Goal: Task Accomplishment & Management: Manage account settings

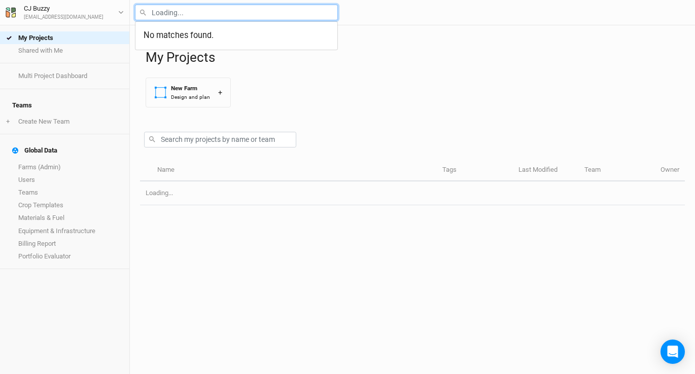
click at [240, 15] on input "text" at bounding box center [236, 13] width 203 height 16
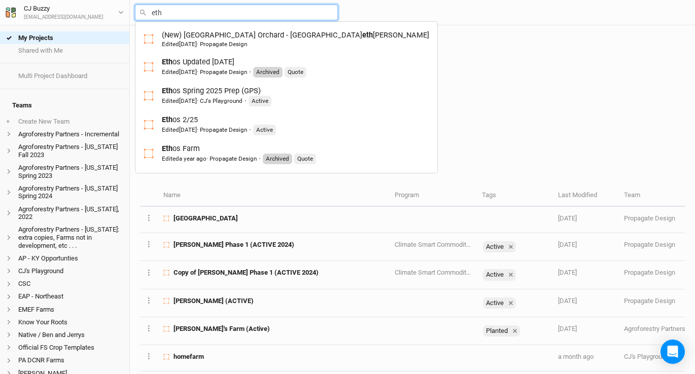
type input "etho"
type input "ethos Updated 11-15-24"
type input "ethos"
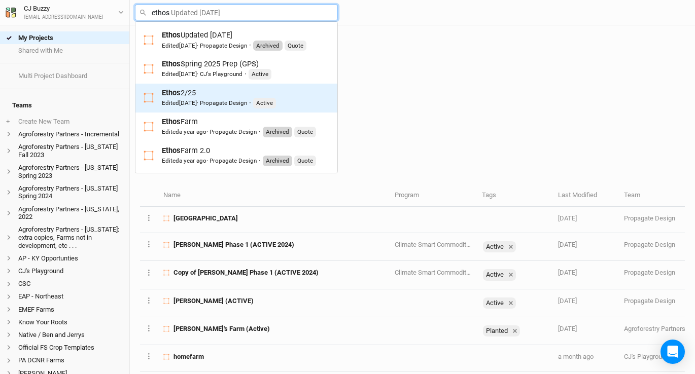
click at [237, 101] on div "Edited 6 months ago · Propagate Design" at bounding box center [204, 103] width 85 height 8
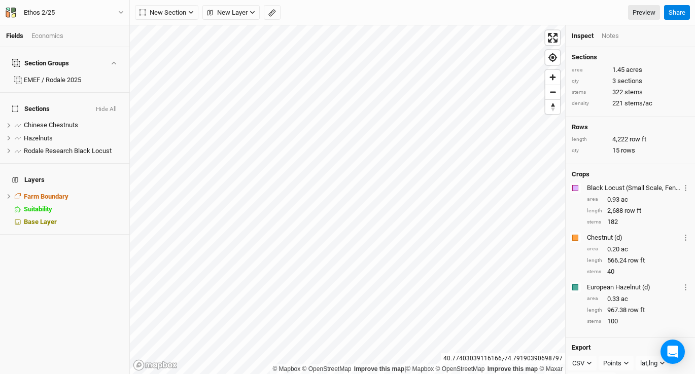
click at [311, 21] on div "Fields Economics Section Groups EMEF / Rodale 2025 Sections Hide All Chinese Ch…" at bounding box center [347, 187] width 695 height 374
click at [165, 19] on button "New Section" at bounding box center [166, 12] width 63 height 15
click at [166, 36] on div "Grid" at bounding box center [164, 34] width 15 height 12
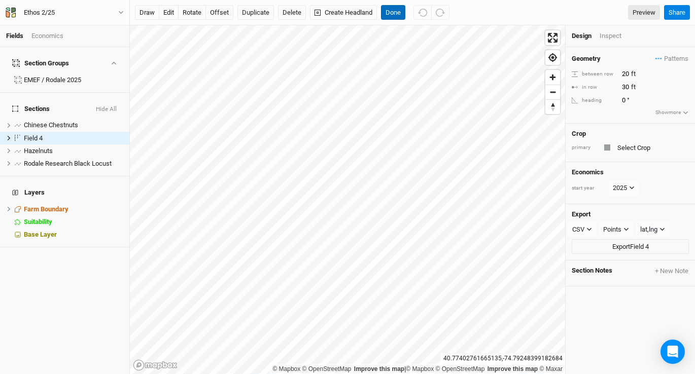
click at [394, 10] on button "Done" at bounding box center [393, 12] width 24 height 15
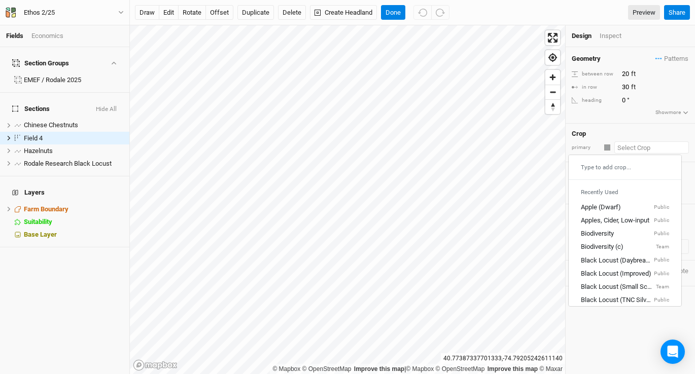
click at [641, 153] on div "Crop primary Type to add crop... Recently Used Apple (Dwarf) Public Apples, Cid…" at bounding box center [629, 143] width 129 height 39
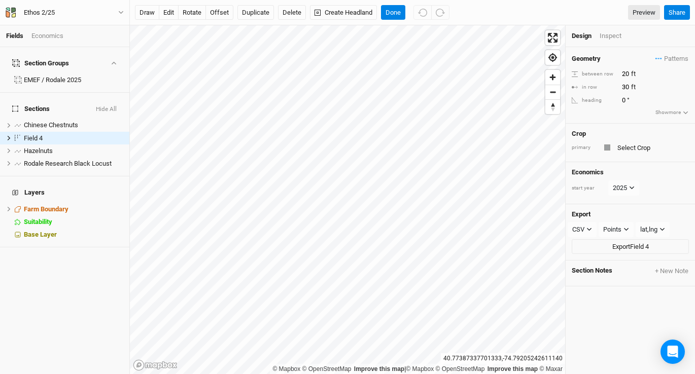
click at [597, 156] on div "Crop primary" at bounding box center [629, 143] width 129 height 39
click at [66, 134] on div "Field 4" at bounding box center [60, 138] width 72 height 8
type input "N"
type input "Full tillage"
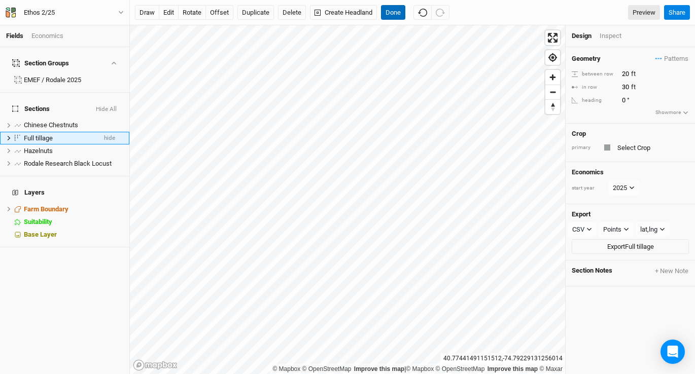
click at [398, 9] on button "Done" at bounding box center [393, 12] width 24 height 15
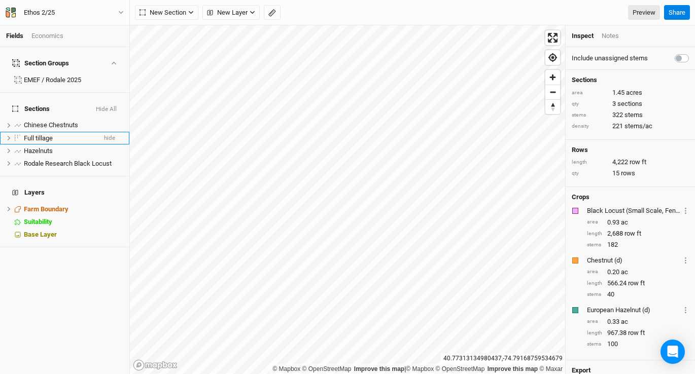
click at [306, 0] on html "Fields Economics Section Groups EMEF / Rodale 2025 Sections Hide All Chinese Ch…" at bounding box center [347, 187] width 695 height 374
click at [49, 160] on span "Rodale Research Black Locust" at bounding box center [68, 164] width 88 height 8
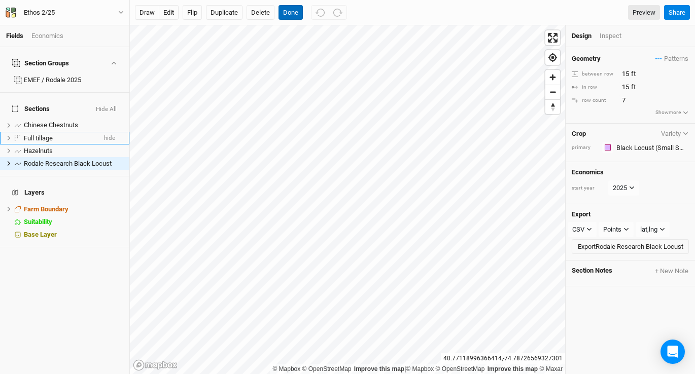
click at [292, 13] on button "Done" at bounding box center [290, 12] width 24 height 15
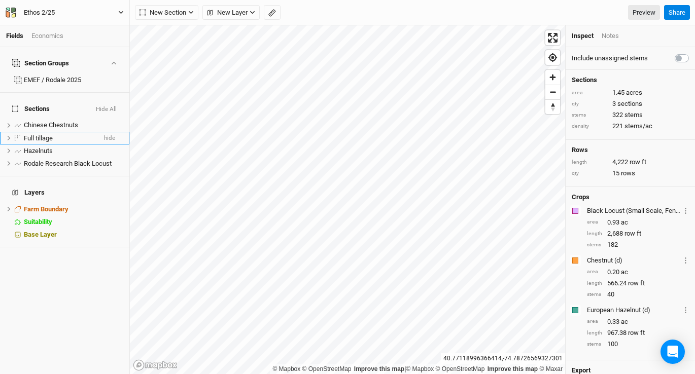
click at [28, 13] on div "Ethos 2/25" at bounding box center [39, 13] width 31 height 10
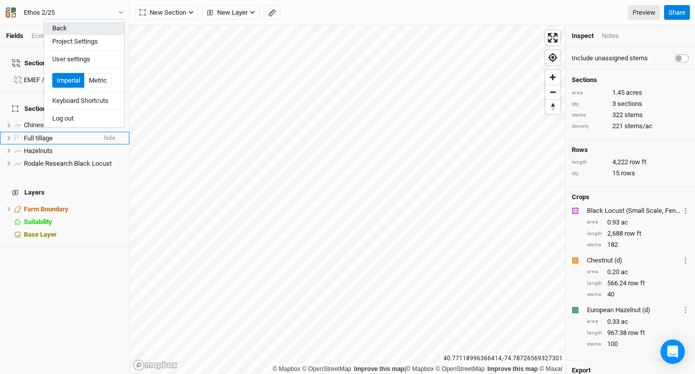
click at [62, 27] on button "Back" at bounding box center [84, 28] width 80 height 13
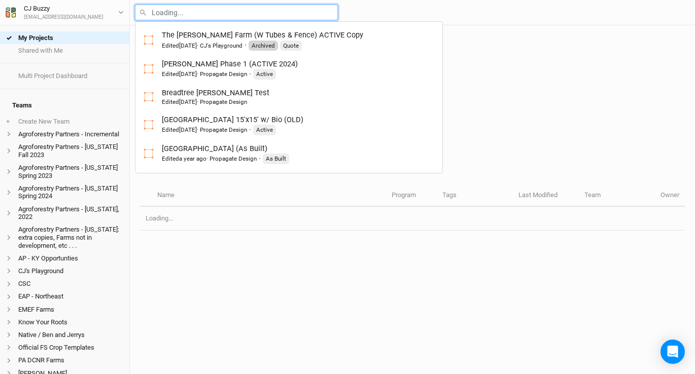
click at [194, 11] on input "text" at bounding box center [236, 13] width 203 height 16
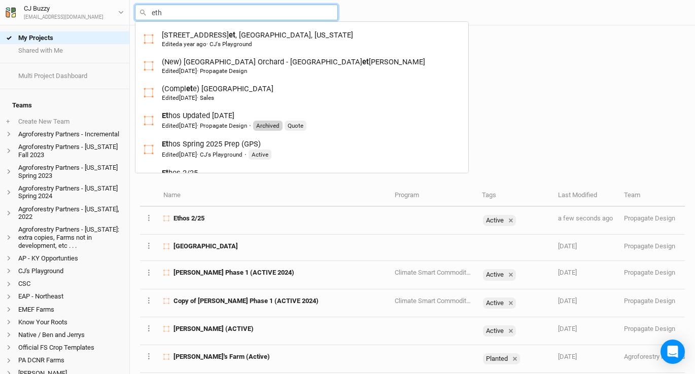
type input "etho"
type input "ethos Updated [DATE]"
type input "ethos"
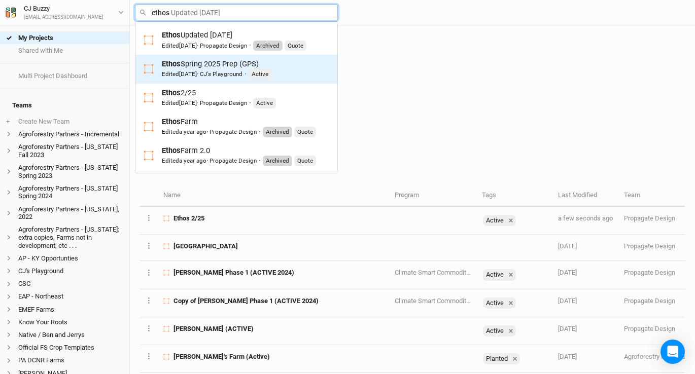
click at [197, 71] on span "[DATE]" at bounding box center [188, 73] width 18 height 7
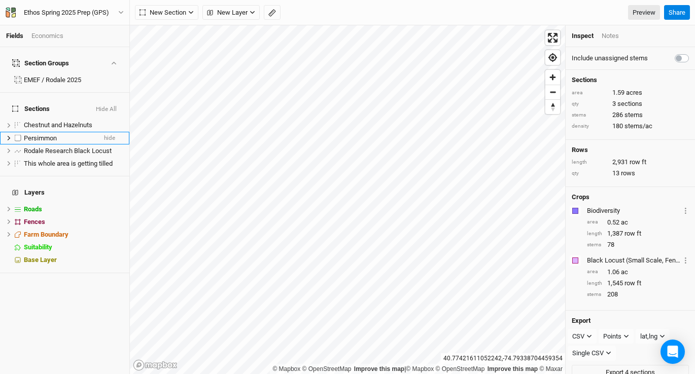
click at [57, 134] on div "Persimmon" at bounding box center [60, 138] width 72 height 8
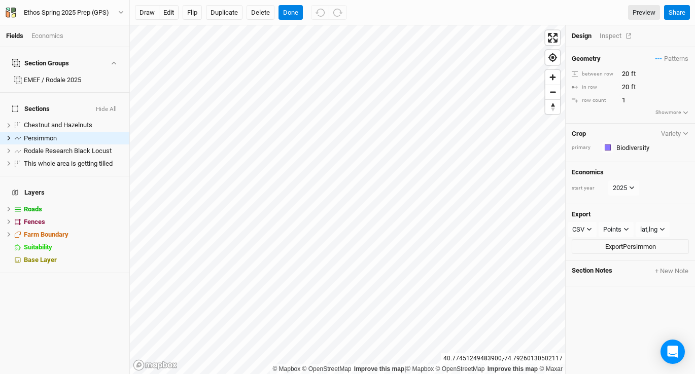
click at [612, 39] on div "Inspect" at bounding box center [617, 35] width 36 height 9
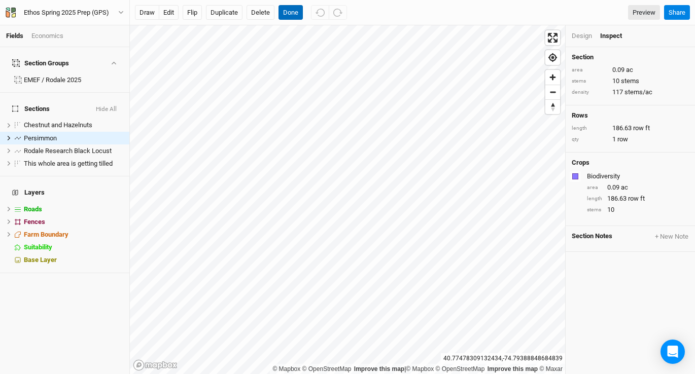
click at [298, 10] on button "Done" at bounding box center [290, 12] width 24 height 15
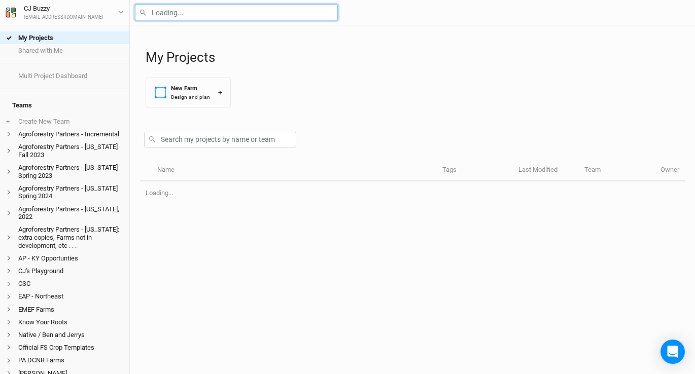
click at [180, 8] on input "text" at bounding box center [236, 13] width 203 height 16
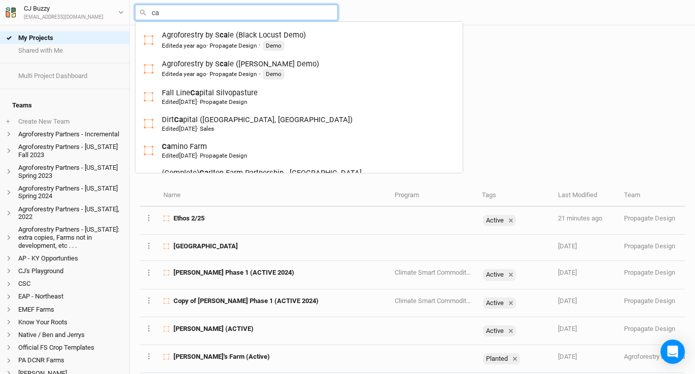
type input "cam"
type input "camino Farm"
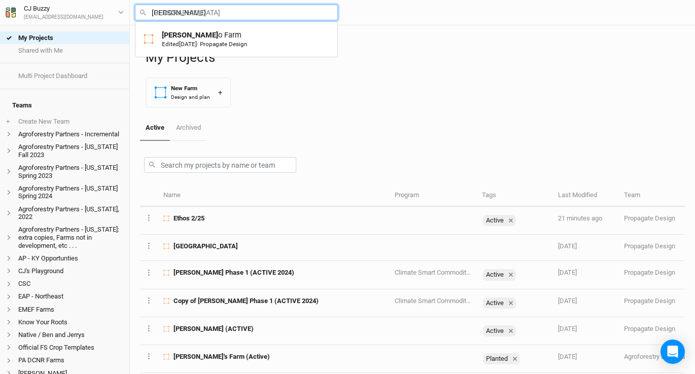
type input "camino"
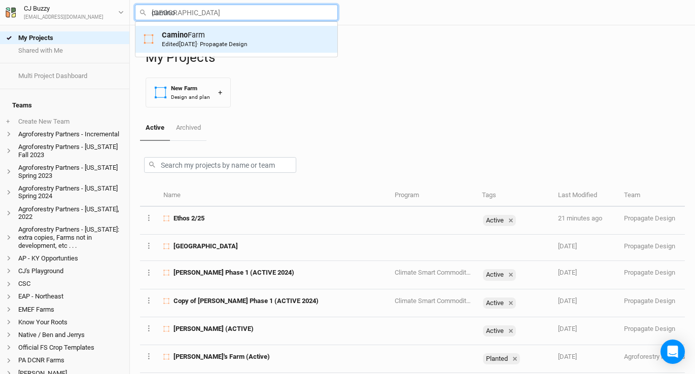
click at [164, 42] on span "Edited 5 months ago" at bounding box center [179, 44] width 35 height 7
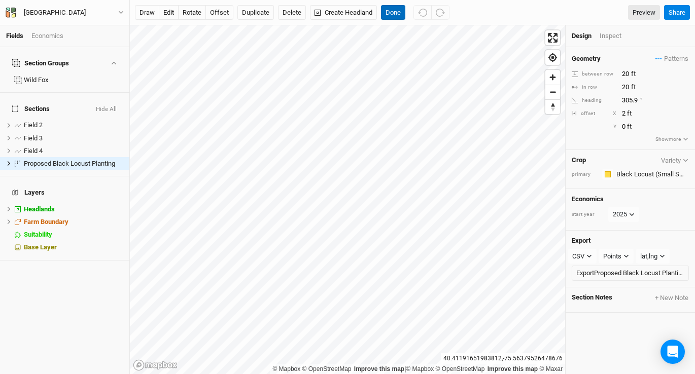
click at [398, 6] on button "Done" at bounding box center [393, 12] width 24 height 15
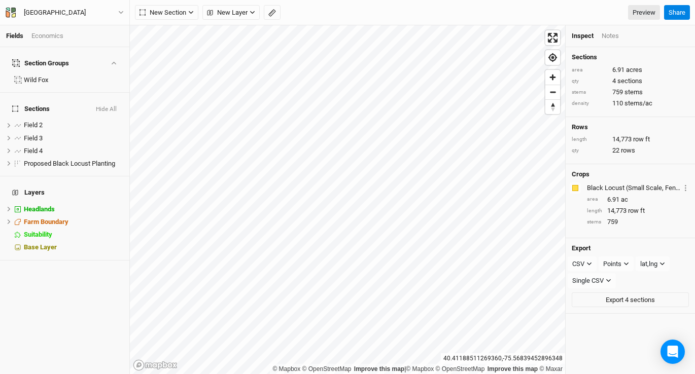
click at [54, 34] on div "Economics" at bounding box center [47, 35] width 32 height 9
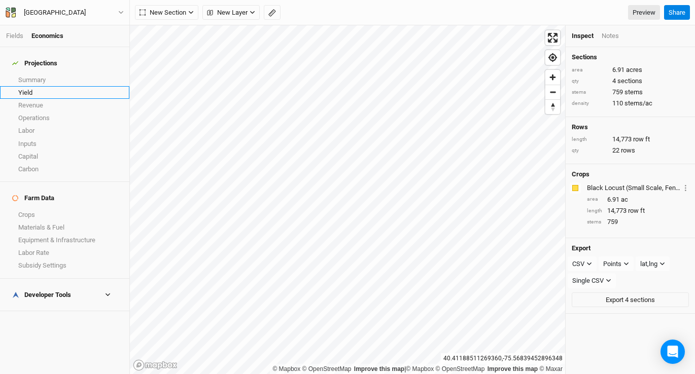
click at [46, 86] on link "Yield" at bounding box center [64, 92] width 129 height 13
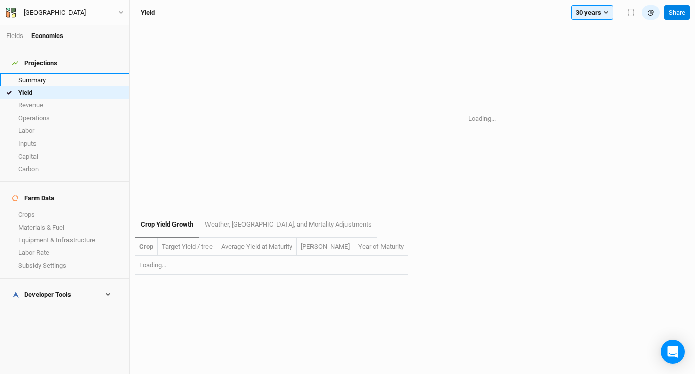
click at [52, 74] on link "Summary" at bounding box center [64, 80] width 129 height 13
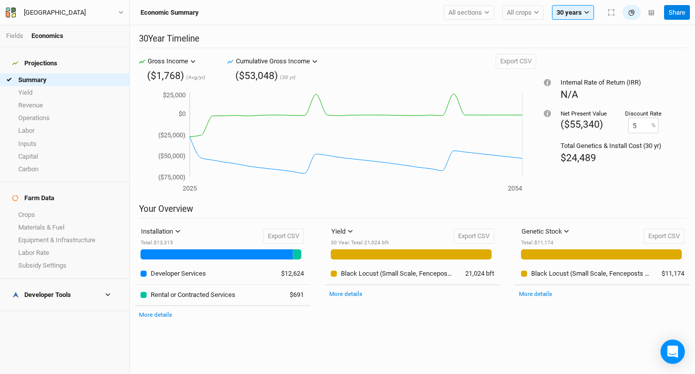
click at [31, 291] on div "Developer Tools" at bounding box center [41, 295] width 59 height 8
click at [51, 369] on link "Margins" at bounding box center [64, 375] width 129 height 13
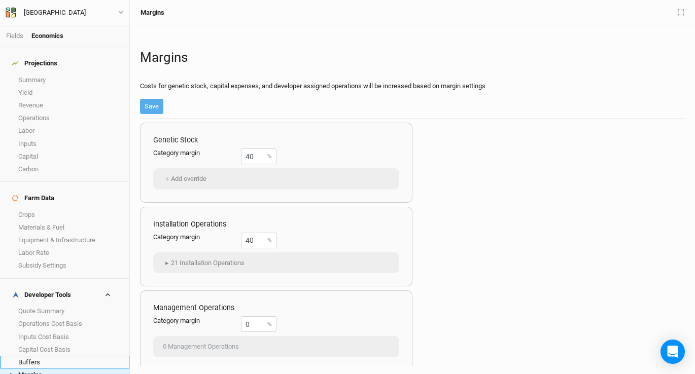
click at [53, 356] on link "Buffers" at bounding box center [64, 362] width 129 height 13
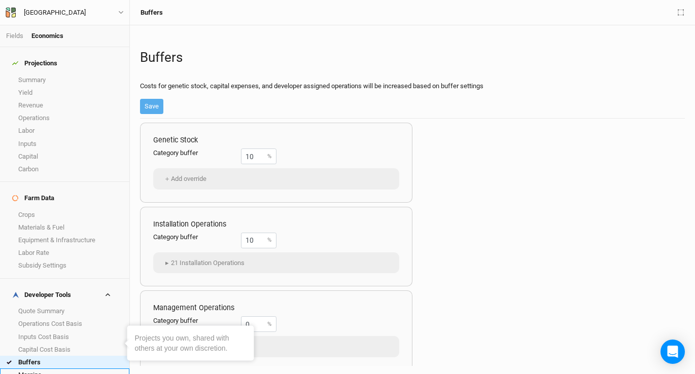
click at [54, 369] on link "Margins" at bounding box center [64, 375] width 129 height 13
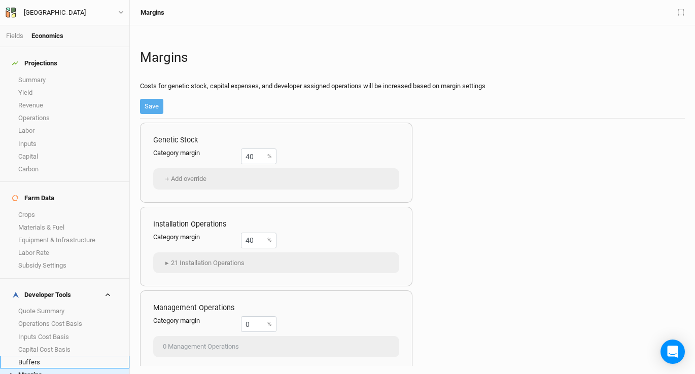
click at [54, 356] on link "Buffers" at bounding box center [64, 362] width 129 height 13
click at [9, 39] on link "Fields" at bounding box center [14, 36] width 17 height 8
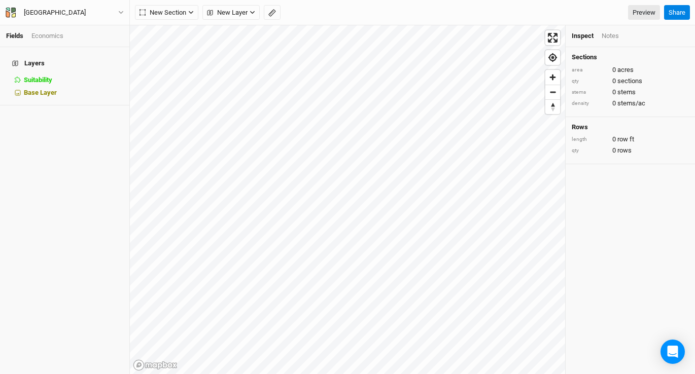
click at [13, 33] on link "Fields" at bounding box center [14, 36] width 17 height 8
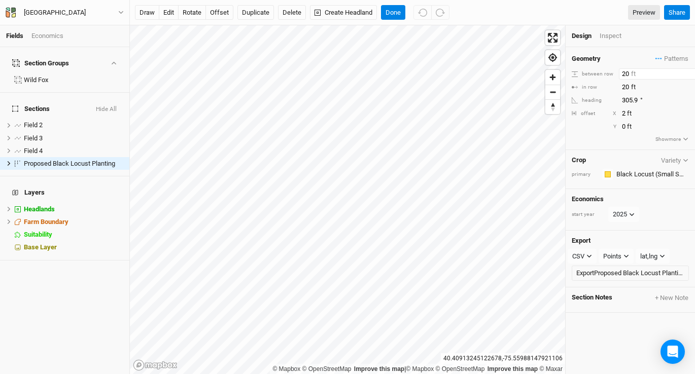
drag, startPoint x: 630, startPoint y: 77, endPoint x: 567, endPoint y: 70, distance: 63.7
click at [567, 70] on div "Geometry Patterns ＋ New in-row pattern between row 20 ft in row 20 ft heading 3…" at bounding box center [629, 98] width 129 height 103
type input "30"
click at [400, 13] on button "Done" at bounding box center [393, 12] width 24 height 15
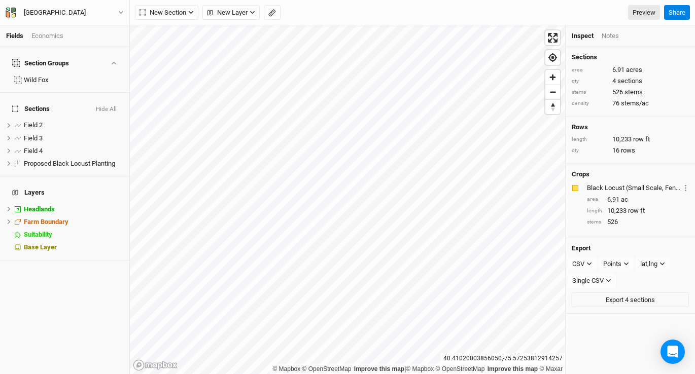
click at [57, 38] on div "Economics" at bounding box center [47, 35] width 32 height 9
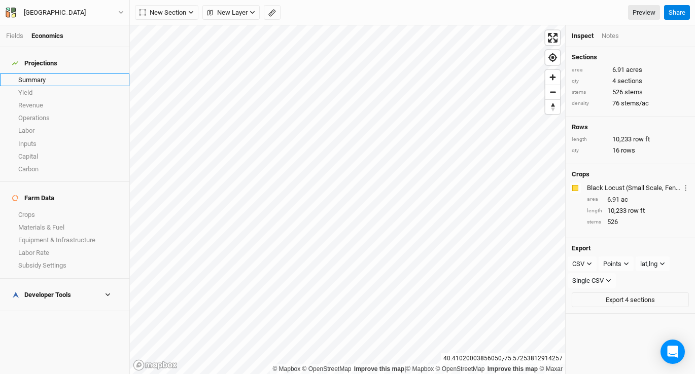
click at [35, 75] on link "Summary" at bounding box center [64, 80] width 129 height 13
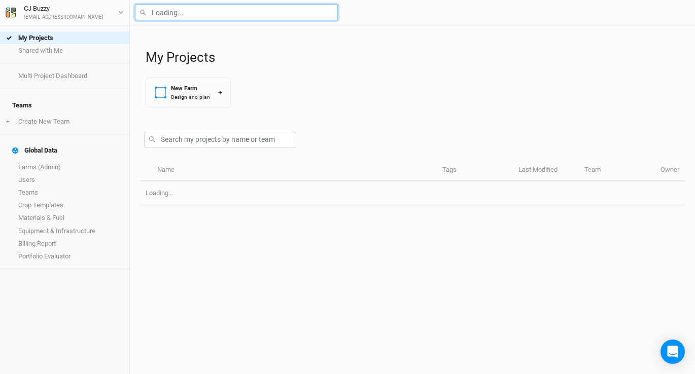
click at [185, 19] on input "text" at bounding box center [236, 13] width 203 height 16
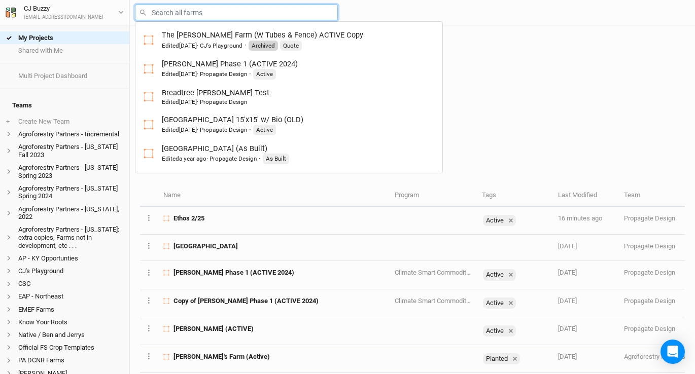
type input "t"
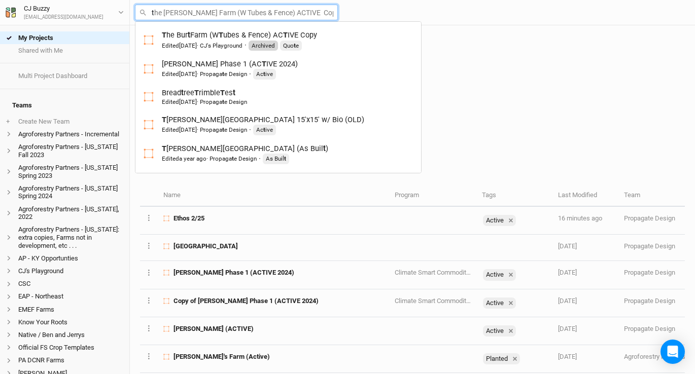
type input "the Burt Farm (W Tubes & Fence) ACTIVE Copy"
type input "thi"
type input "third Place Farm 15'x15' w/ Bio (OLD)"
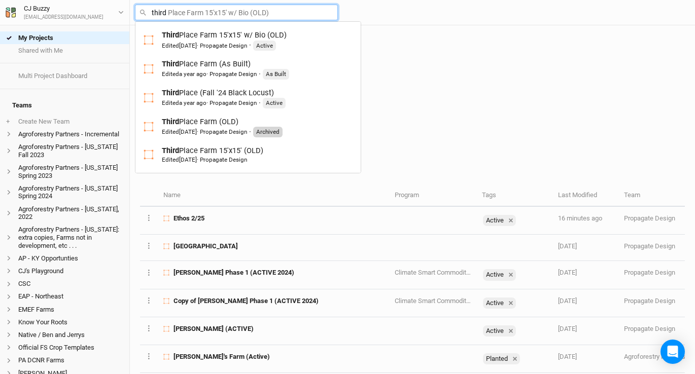
type input "third p"
type input "third place Farm 15'x15' w/ Bio (OLD)"
type input "third place"
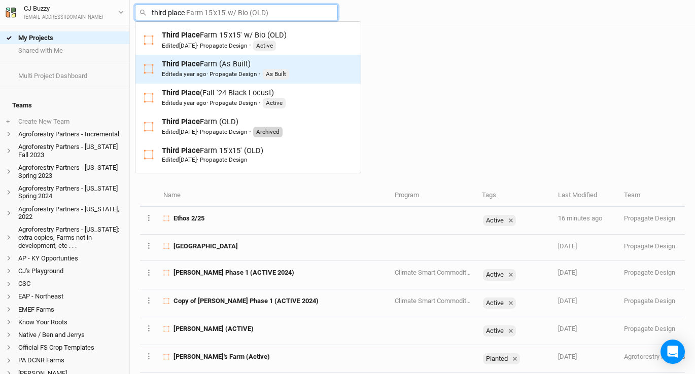
click at [225, 73] on div "Edited a year ago · Propagate Design" at bounding box center [209, 74] width 95 height 8
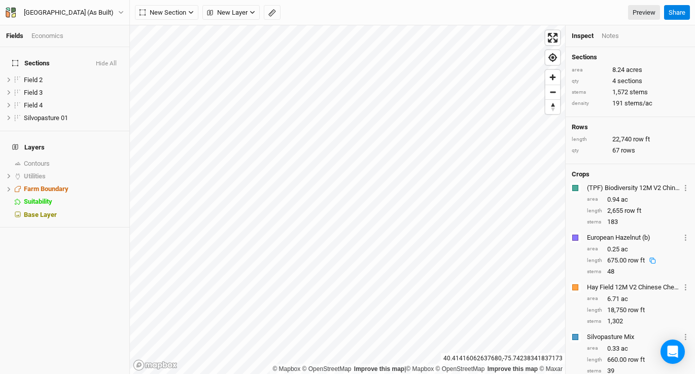
scroll to position [87, 0]
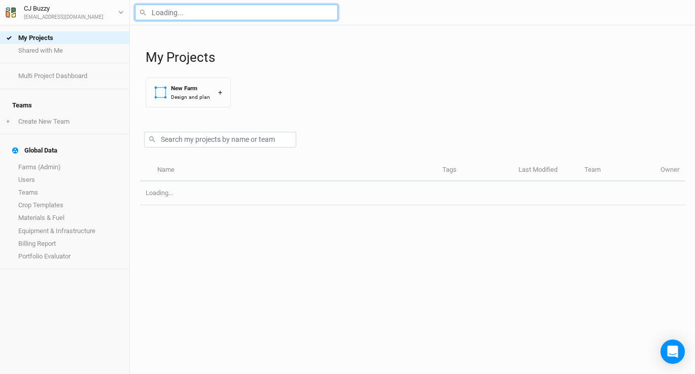
click at [181, 10] on input "text" at bounding box center [236, 13] width 203 height 16
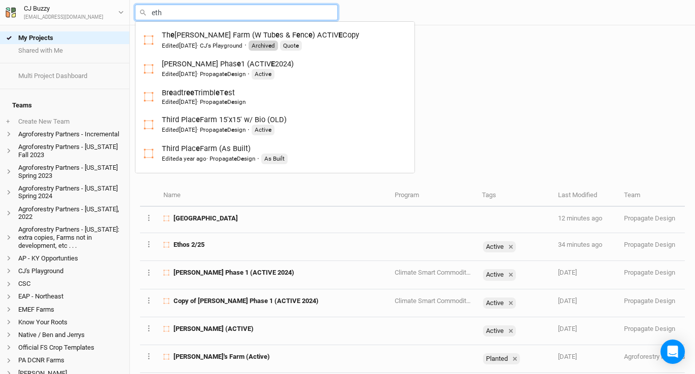
type input "etho"
type input "ethos Updated [DATE]"
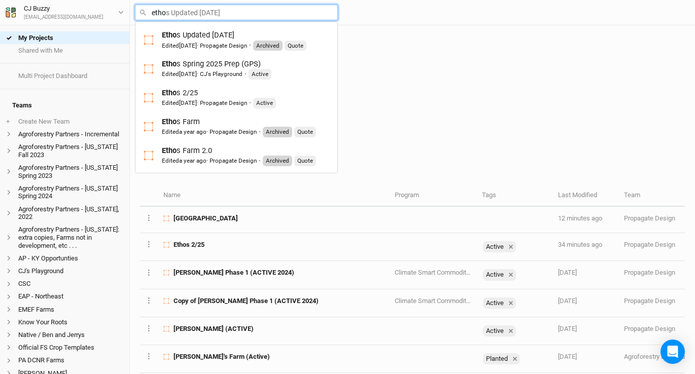
type input "ethos"
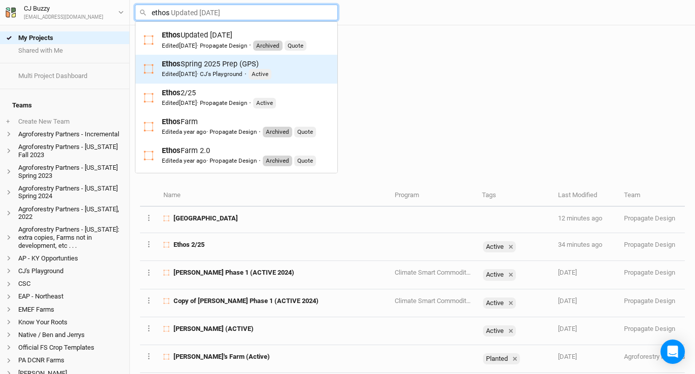
click at [197, 72] on span "[DATE]" at bounding box center [188, 73] width 18 height 7
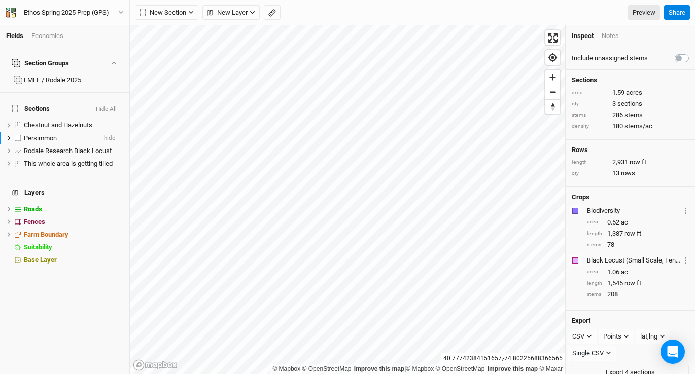
click at [61, 134] on div "Persimmon" at bounding box center [60, 138] width 72 height 8
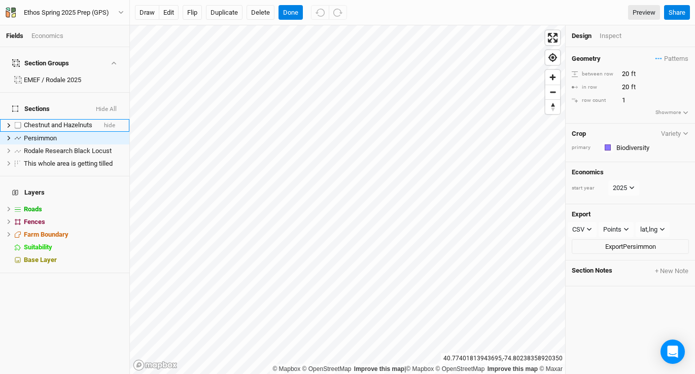
click at [75, 121] on span "Chestnut and Hazelnuts" at bounding box center [58, 125] width 68 height 8
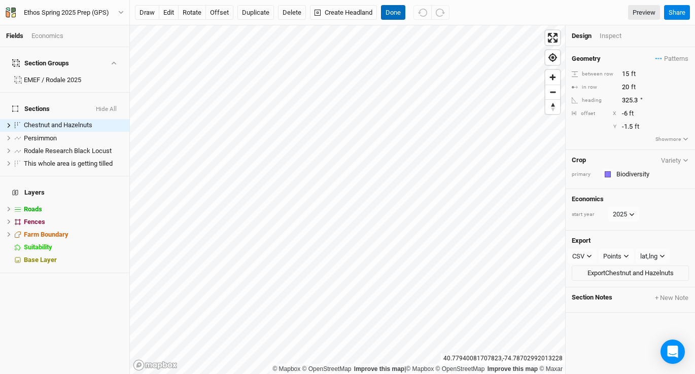
click at [391, 13] on button "Done" at bounding box center [393, 12] width 24 height 15
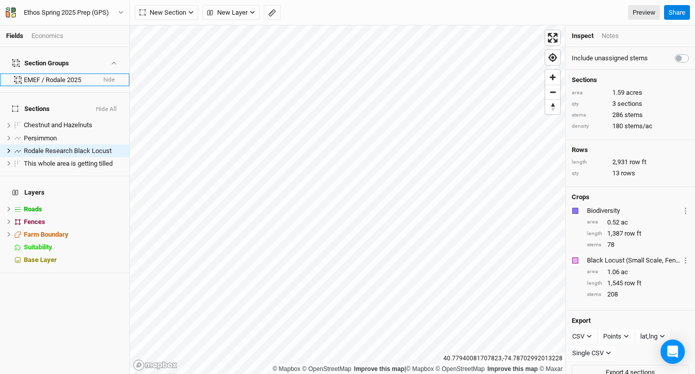
click at [40, 76] on div "EMEF / Rodale 2025" at bounding box center [59, 80] width 71 height 8
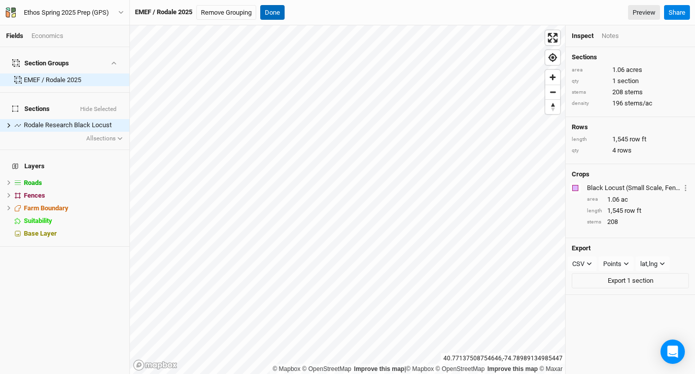
click at [271, 10] on button "Done" at bounding box center [272, 12] width 24 height 15
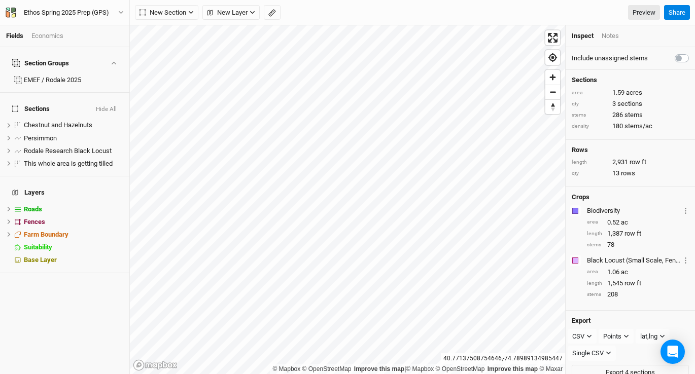
click at [47, 34] on div "Economics" at bounding box center [47, 35] width 32 height 9
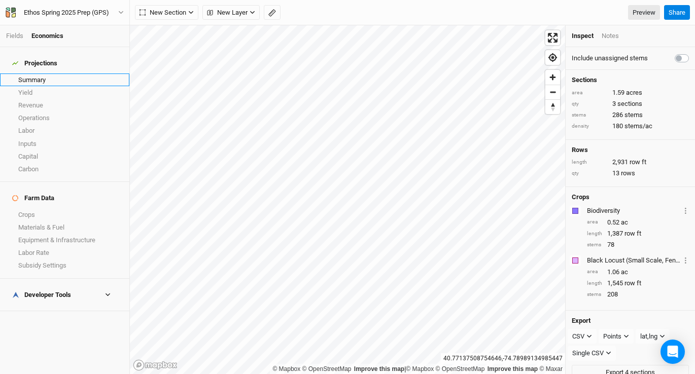
click at [40, 74] on link "Summary" at bounding box center [64, 80] width 129 height 13
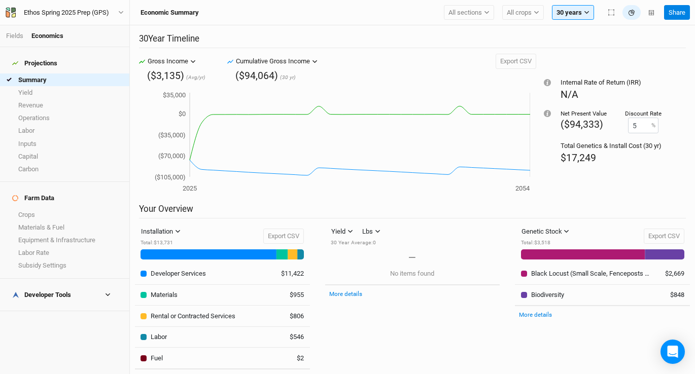
click at [69, 285] on h4 "Developer Tools" at bounding box center [64, 295] width 117 height 20
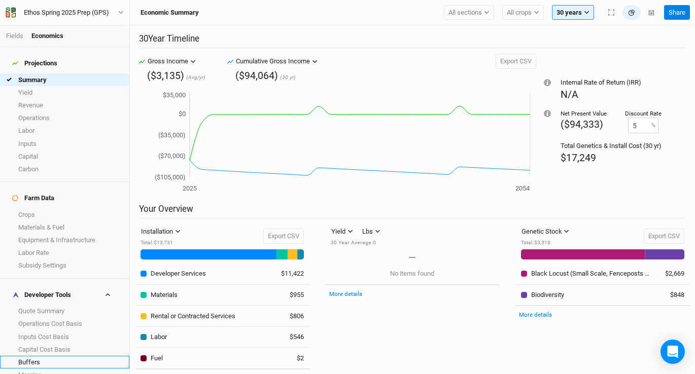
click at [55, 356] on link "Buffers" at bounding box center [64, 362] width 129 height 13
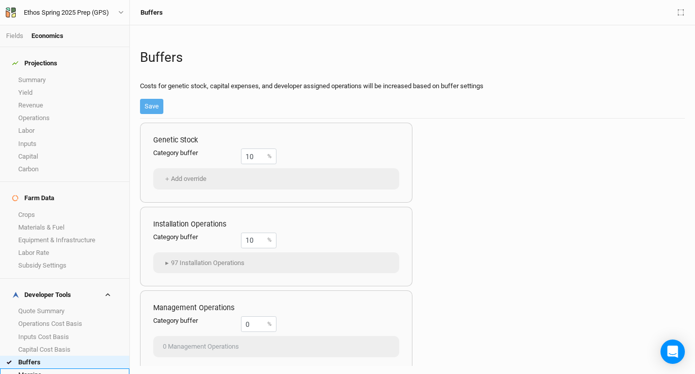
click at [54, 369] on link "Margins" at bounding box center [64, 375] width 129 height 13
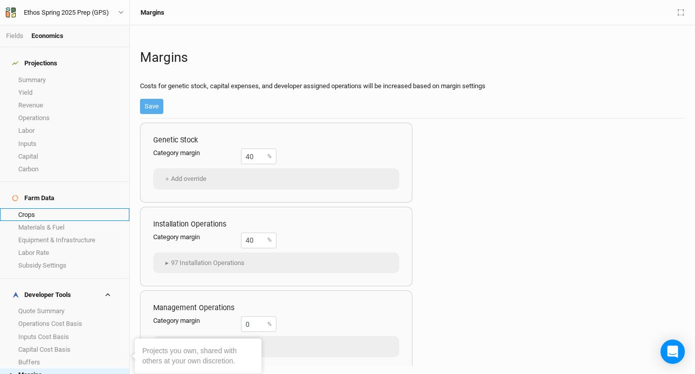
click at [55, 208] on link "Crops" at bounding box center [64, 214] width 129 height 13
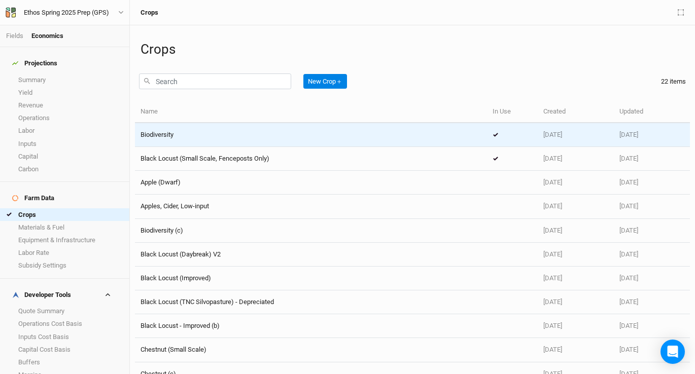
click at [191, 135] on div "Biodiversity" at bounding box center [310, 134] width 341 height 9
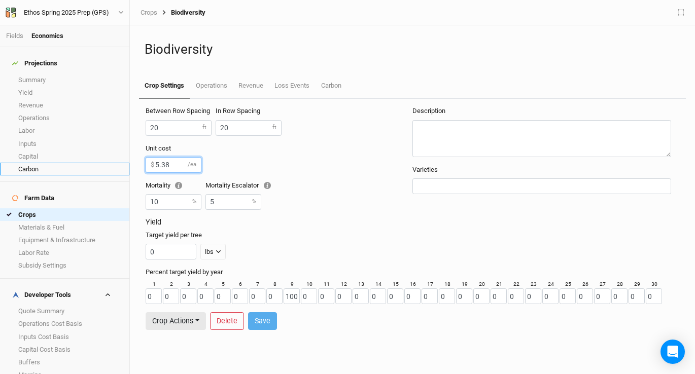
drag, startPoint x: 176, startPoint y: 167, endPoint x: 120, endPoint y: 159, distance: 56.4
click at [120, 159] on div "Fields Economics Projections Summary Yield Revenue Operations Labor Inputs Capi…" at bounding box center [347, 187] width 695 height 374
click at [298, 197] on div "Unit cost 5.38 $ /ea Mortality 10 % Mortality Escalator 5 %" at bounding box center [279, 181] width 267 height 74
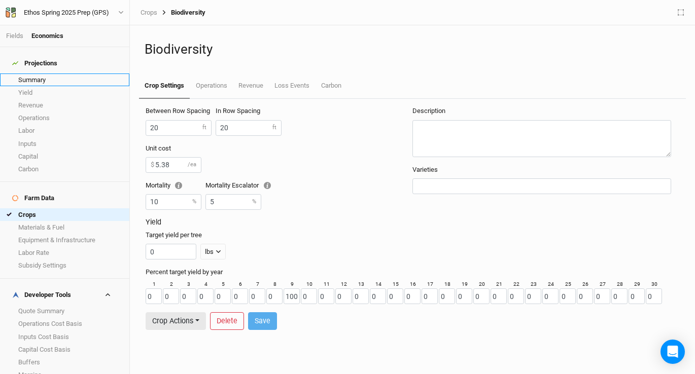
click at [42, 74] on link "Summary" at bounding box center [64, 80] width 129 height 13
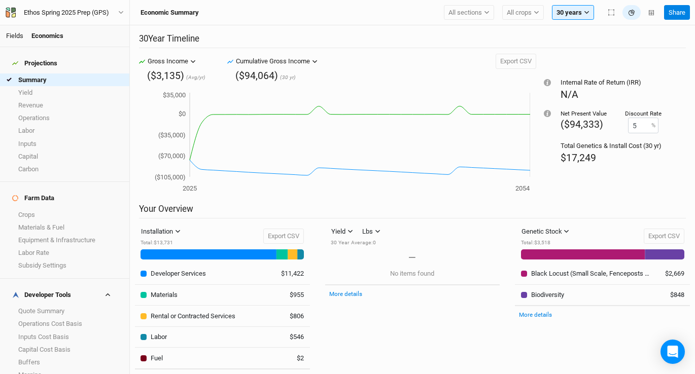
click at [12, 36] on link "Fields" at bounding box center [14, 36] width 17 height 8
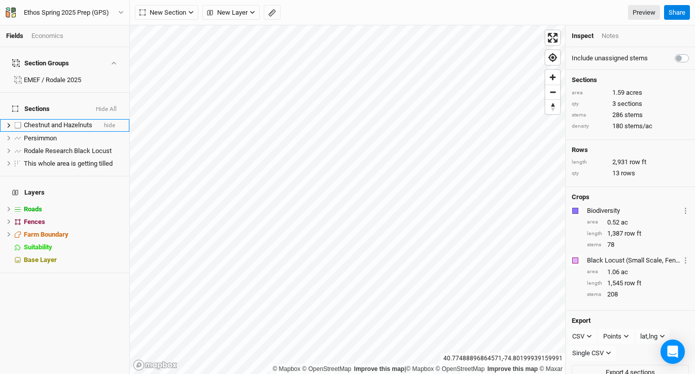
click at [69, 121] on span "Chestnut and Hazelnuts" at bounding box center [58, 125] width 68 height 8
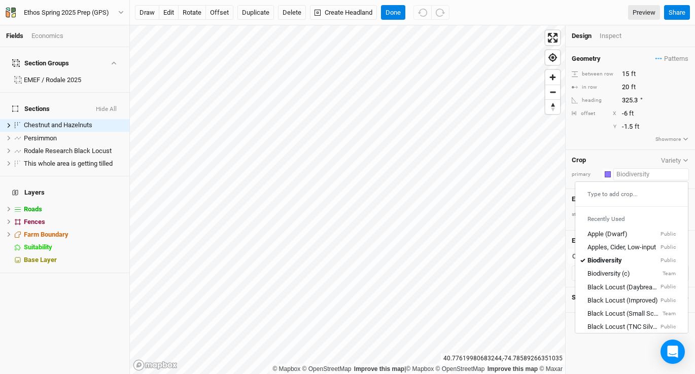
click at [639, 174] on input "text" at bounding box center [651, 174] width 76 height 12
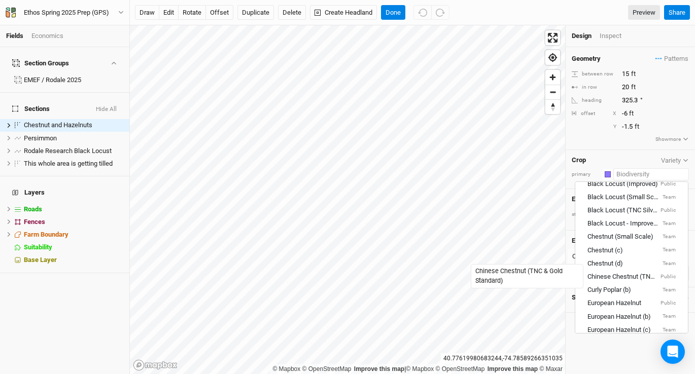
scroll to position [166, 0]
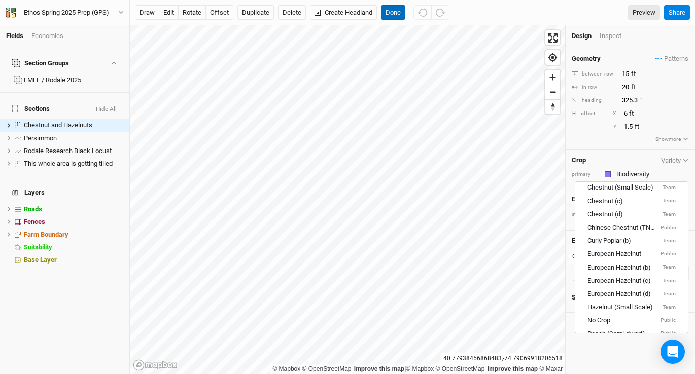
click at [390, 17] on button "Done" at bounding box center [393, 12] width 24 height 15
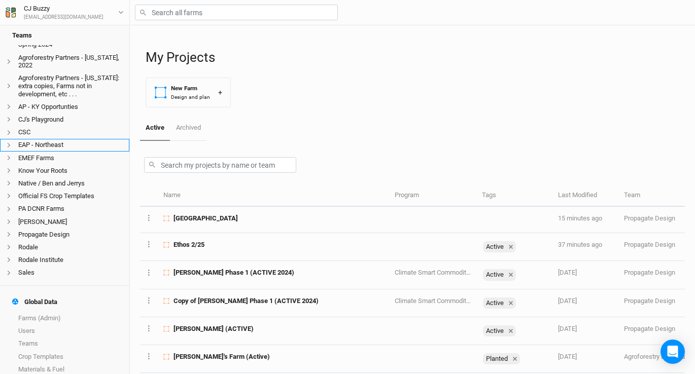
scroll to position [185, 0]
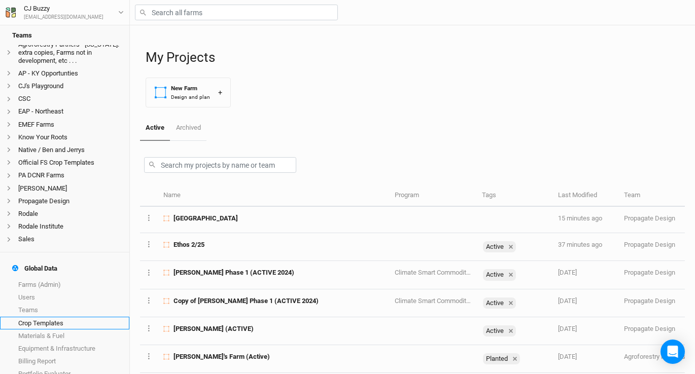
click at [74, 317] on link "Crop Templates" at bounding box center [64, 323] width 129 height 13
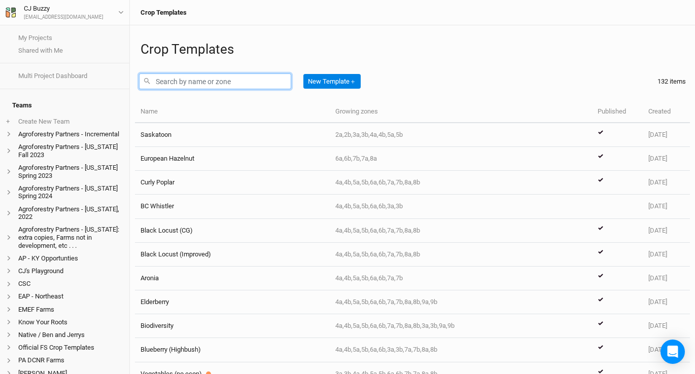
click at [217, 80] on input "text" at bounding box center [215, 82] width 152 height 16
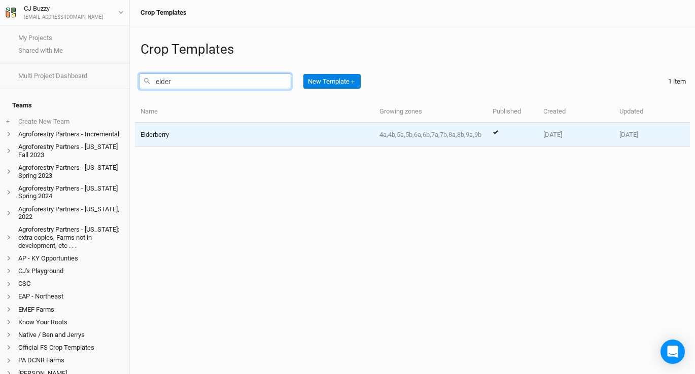
type input "elder"
click at [218, 134] on div "Elderberry" at bounding box center [253, 134] width 227 height 9
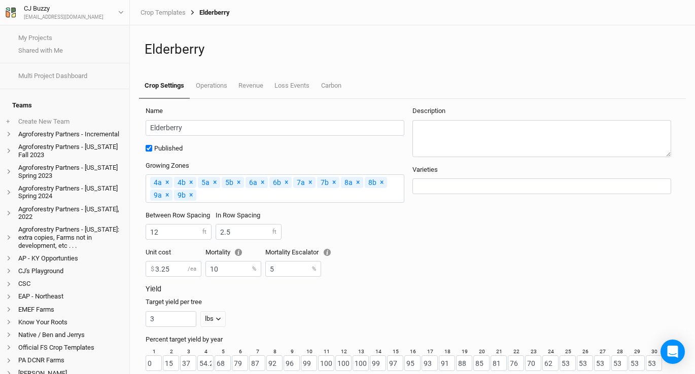
scroll to position [31, 0]
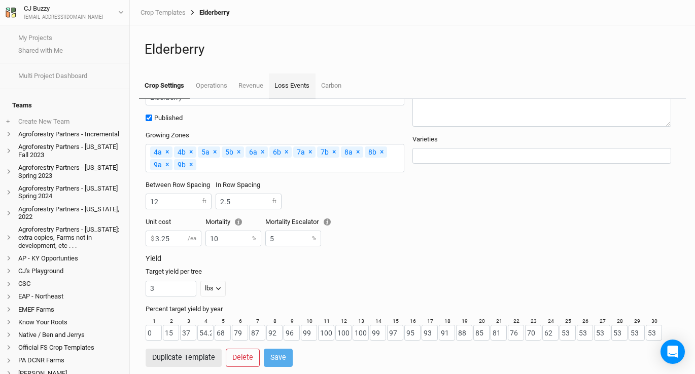
click at [305, 87] on link "Loss Events" at bounding box center [292, 86] width 46 height 25
